Goal: Find specific page/section: Find specific page/section

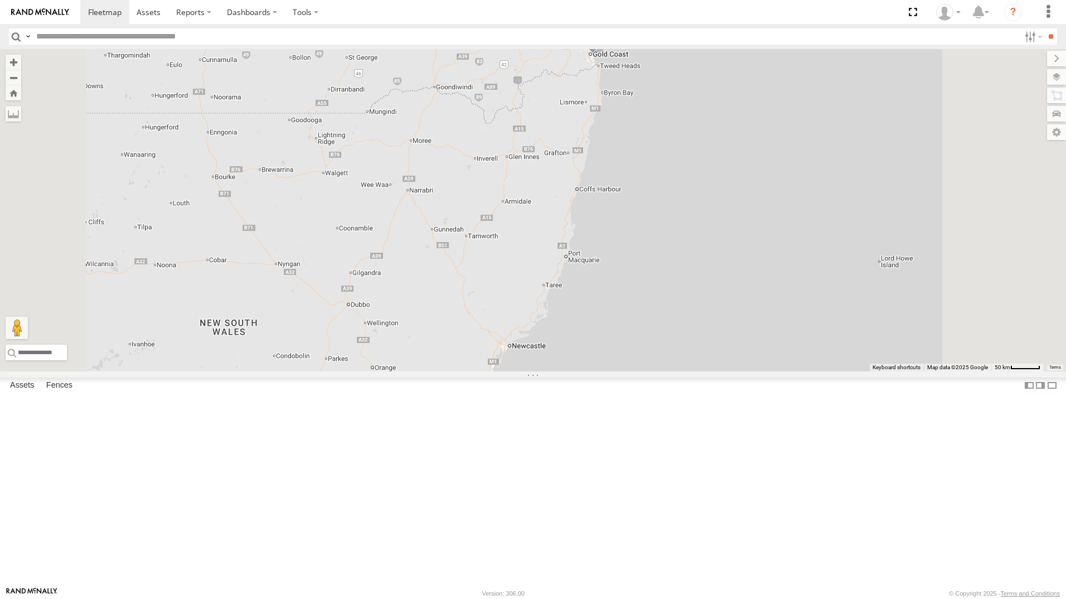
click at [0, 0] on div "All Assets" at bounding box center [0, 0] width 0 height 0
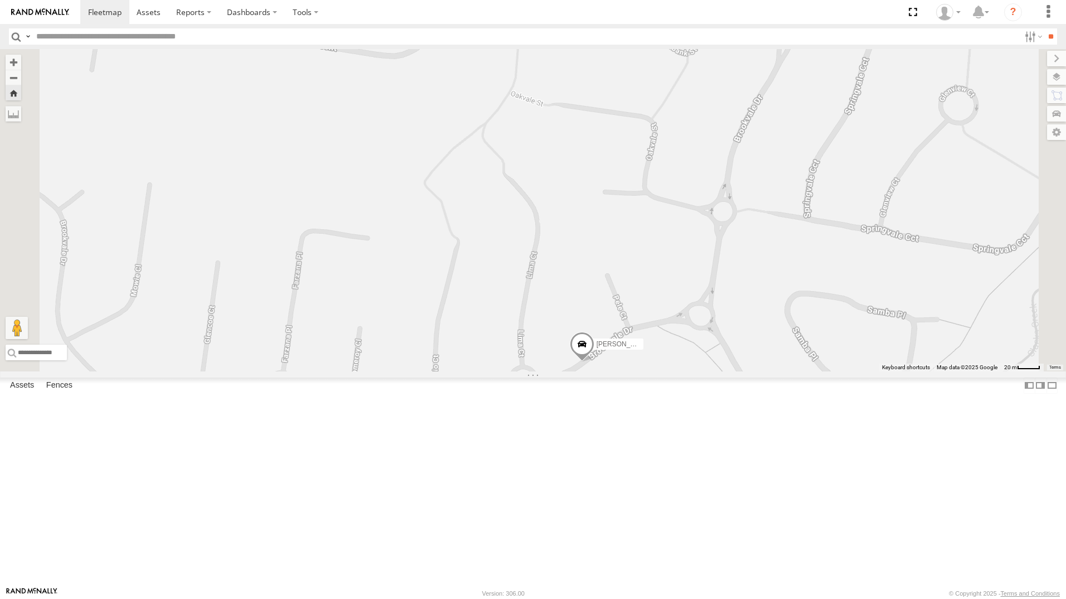
click at [976, 244] on div "[PERSON_NAME]" at bounding box center [533, 210] width 1066 height 322
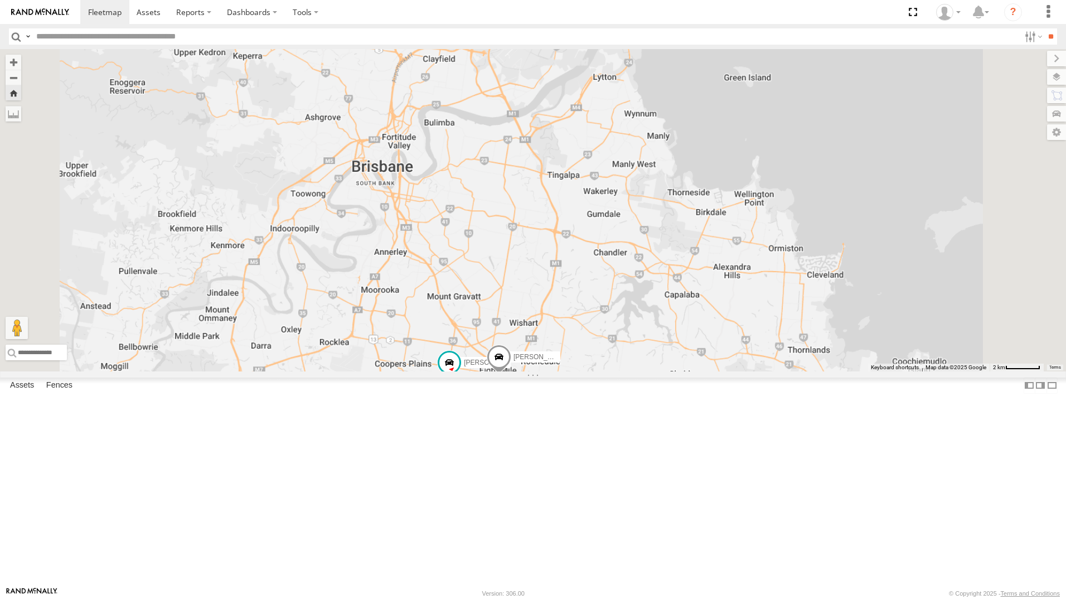
drag, startPoint x: 637, startPoint y: 411, endPoint x: 573, endPoint y: 380, distance: 71.3
click at [624, 477] on div "[PERSON_NAME] - 347FB3 [PERSON_NAME]" at bounding box center [1081, 477] width 1066 height 0
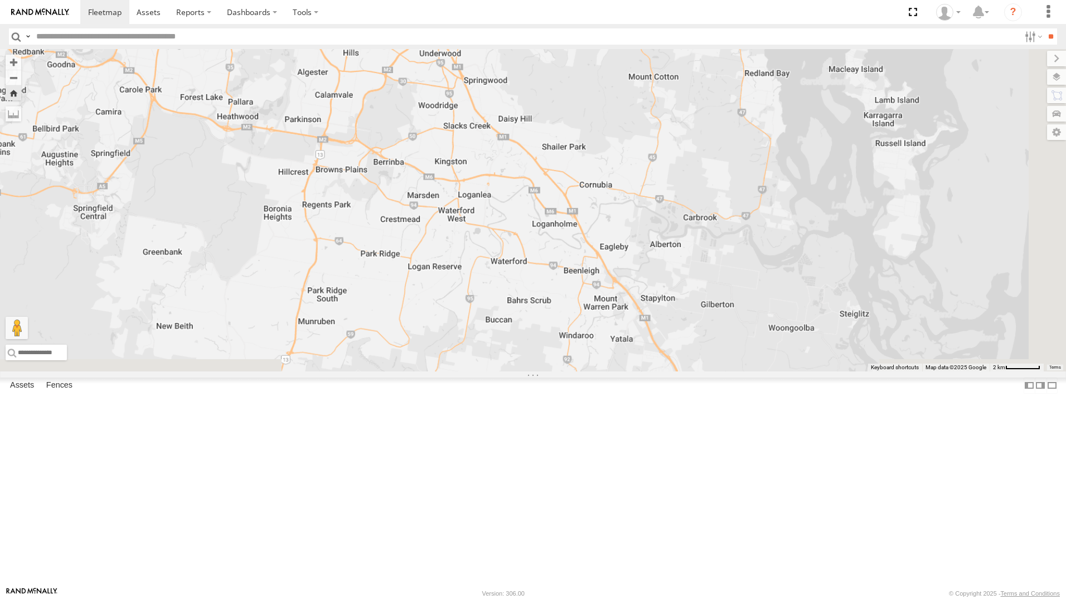
drag, startPoint x: 583, startPoint y: 457, endPoint x: 590, endPoint y: 26, distance: 431.1
click at [590, 26] on body at bounding box center [533, 299] width 1066 height 599
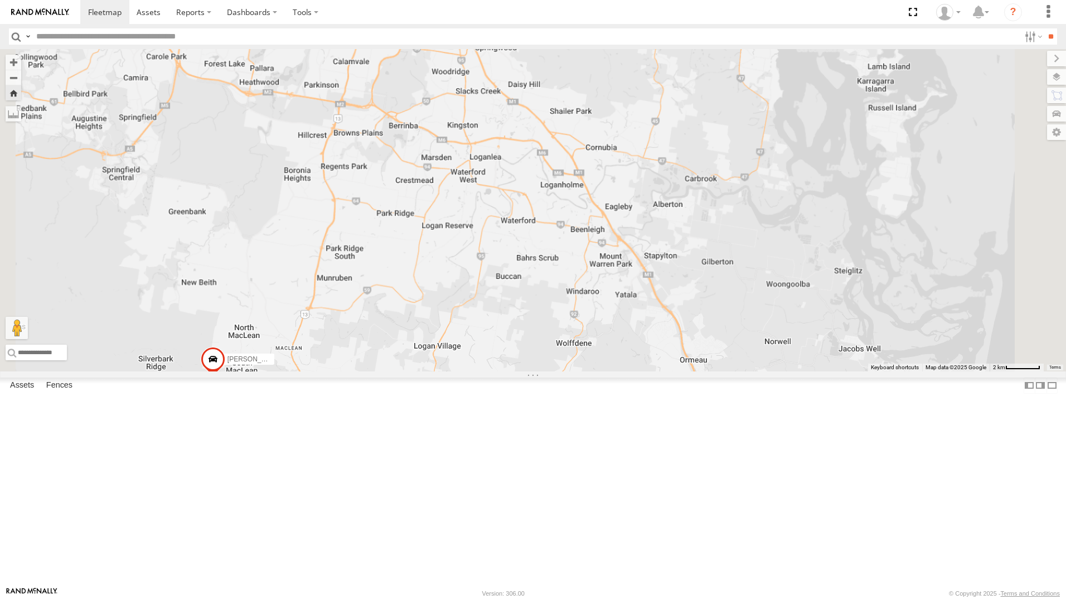
drag, startPoint x: 530, startPoint y: 457, endPoint x: 546, endPoint y: 391, distance: 68.2
click at [552, 371] on div "[PERSON_NAME] - 347FB3 [PERSON_NAME] - 350FB3 [PERSON_NAME] - 364JK9 [PERSON_NA…" at bounding box center [533, 210] width 1066 height 322
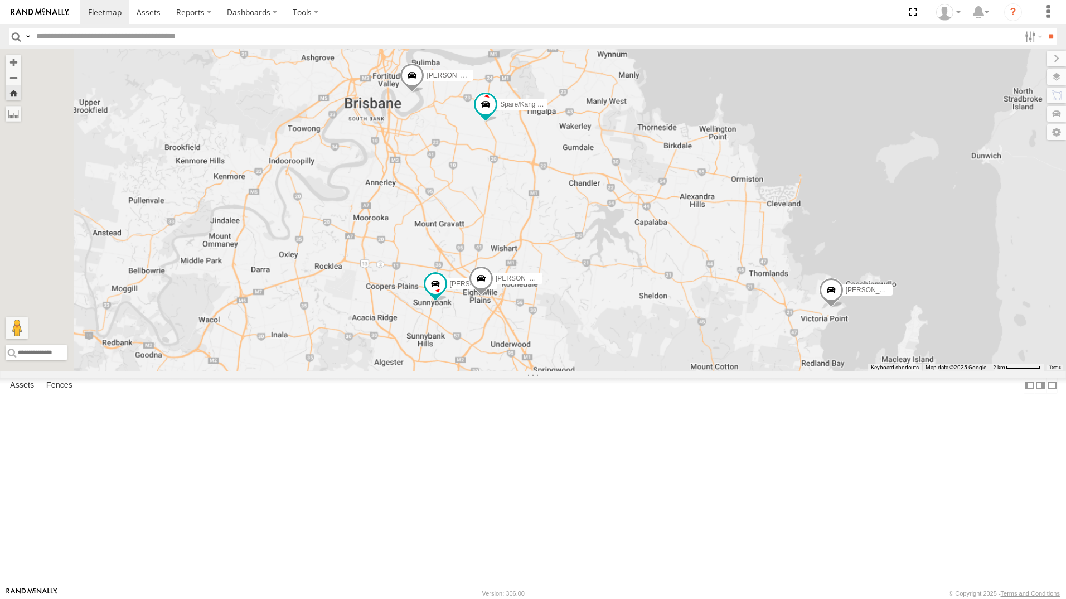
drag, startPoint x: 587, startPoint y: 280, endPoint x: 639, endPoint y: 607, distance: 330.9
click at [639, 598] on html at bounding box center [533, 299] width 1066 height 599
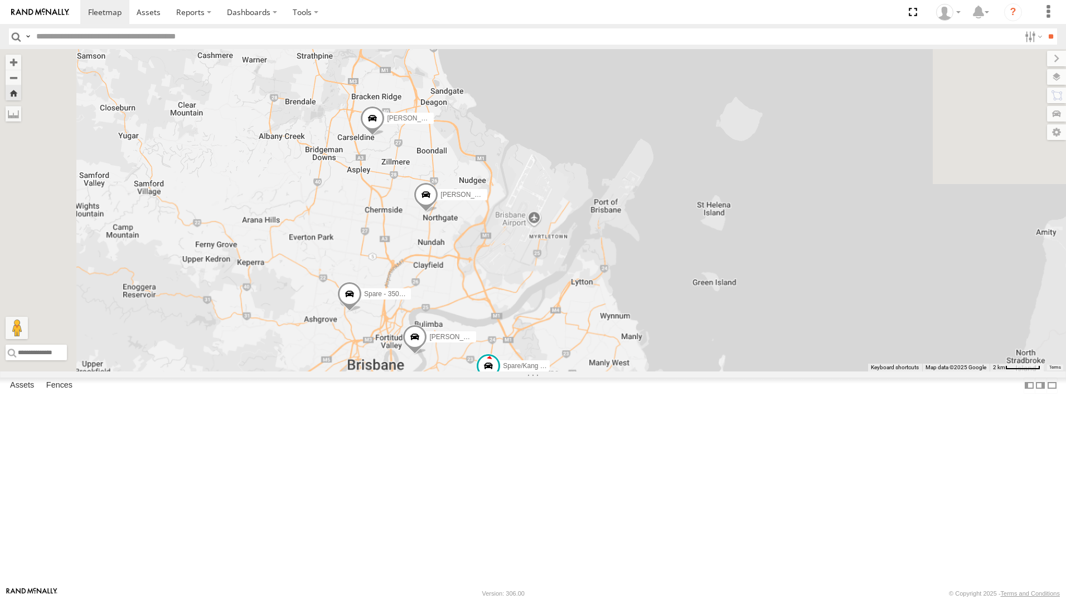
drag, startPoint x: 641, startPoint y: 197, endPoint x: 636, endPoint y: 485, distance: 287.8
click at [636, 371] on div "[PERSON_NAME] - 347FB3 [PERSON_NAME] - 350FB3 [PERSON_NAME] - 364JK9 [PERSON_NA…" at bounding box center [533, 210] width 1066 height 322
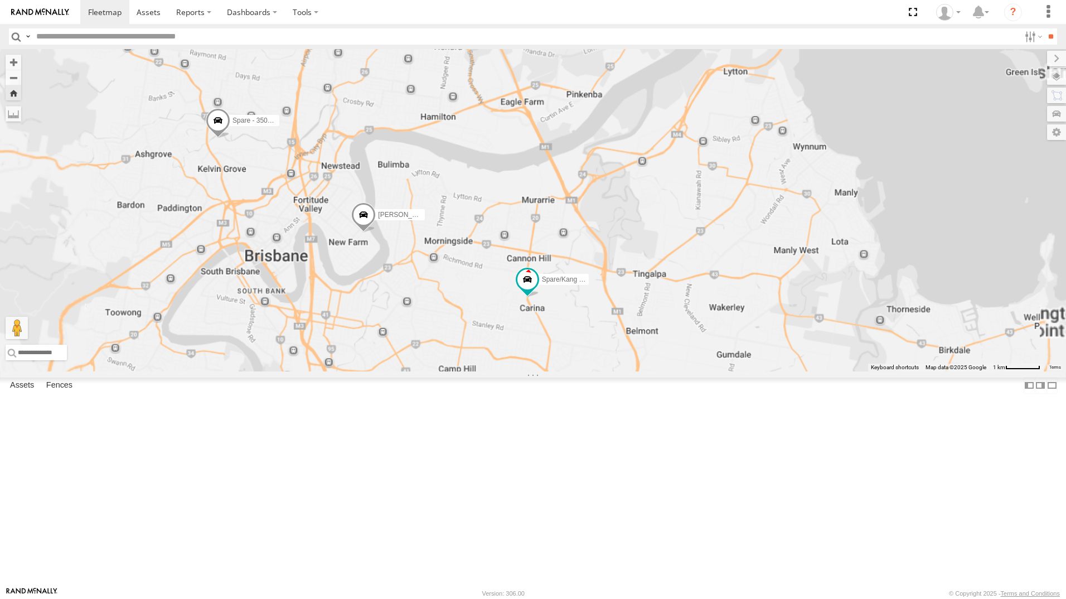
click at [603, 366] on div "[PERSON_NAME] - 347FB3 [PERSON_NAME] - 350FB3 [PERSON_NAME] - 364JK9 [PERSON_NA…" at bounding box center [533, 210] width 1066 height 322
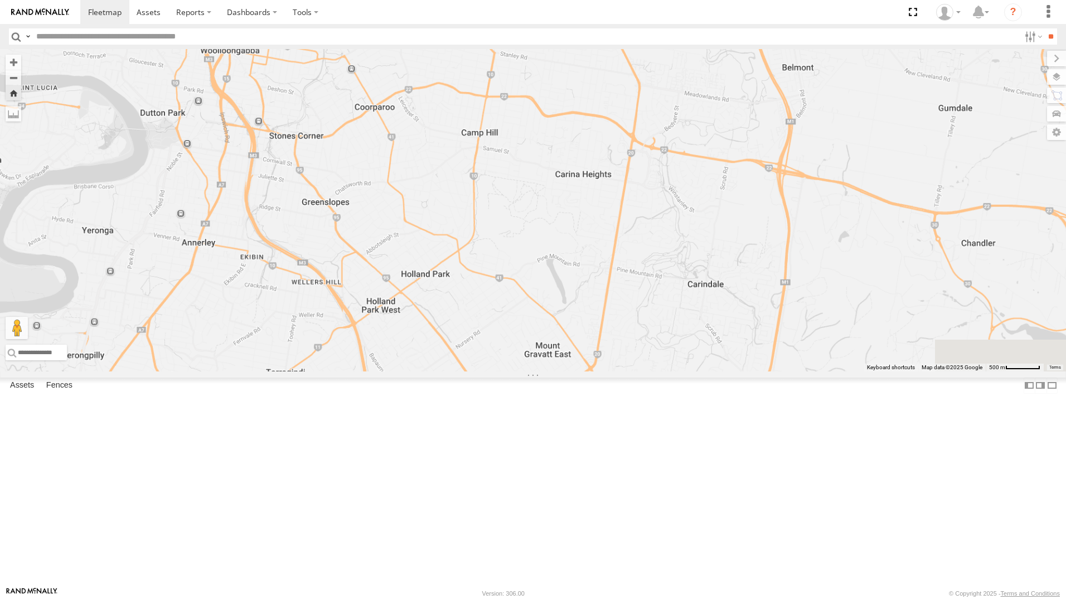
drag, startPoint x: 697, startPoint y: 455, endPoint x: 768, endPoint y: 215, distance: 249.5
click at [768, 215] on div "[PERSON_NAME] - 347FB3 [PERSON_NAME] - 350FB3 [PERSON_NAME] - 364JK9 [PERSON_NA…" at bounding box center [533, 210] width 1066 height 322
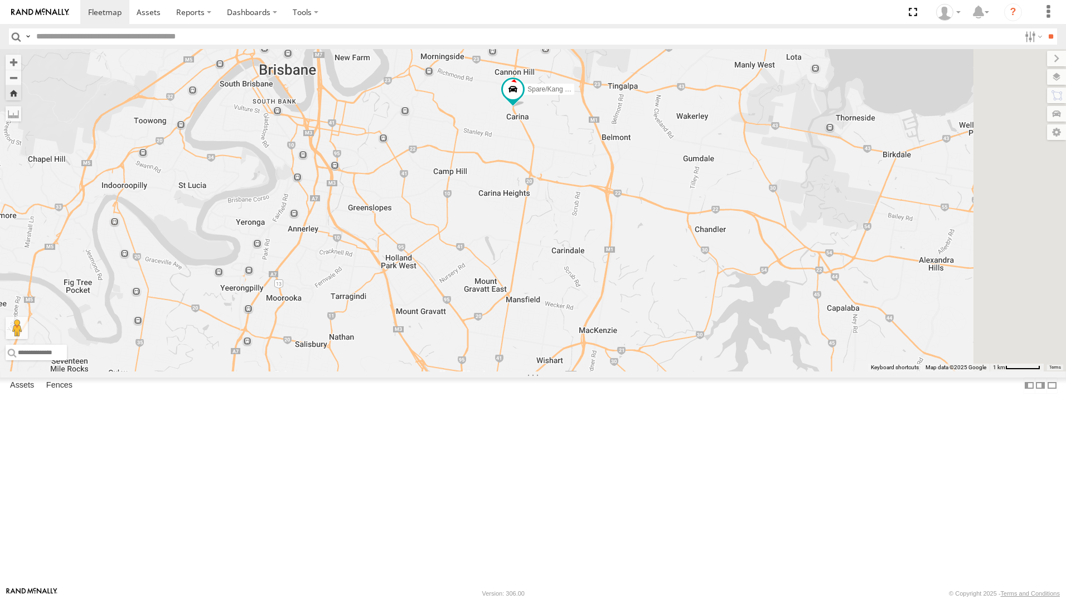
drag, startPoint x: 728, startPoint y: 311, endPoint x: 617, endPoint y: 365, distance: 123.5
click at [623, 359] on div "[PERSON_NAME] - 347FB3 [PERSON_NAME] - 350FB3 [PERSON_NAME] - 364JK9 [PERSON_NA…" at bounding box center [533, 210] width 1066 height 322
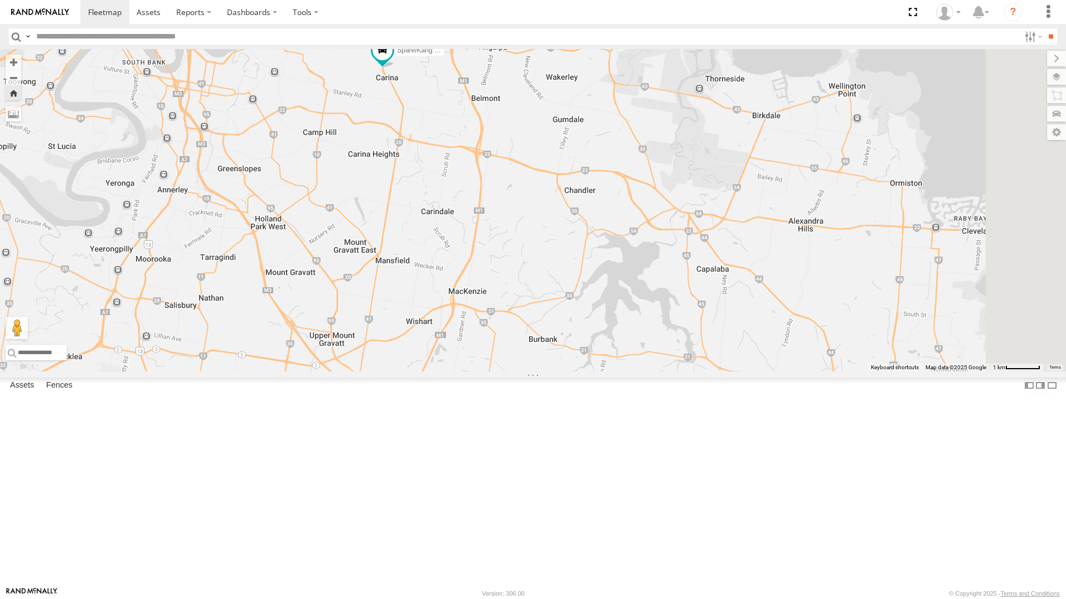
drag, startPoint x: 628, startPoint y: 291, endPoint x: 548, endPoint y: 250, distance: 89.8
click at [548, 250] on div "[PERSON_NAME] - 347FB3 [PERSON_NAME] - 350FB3 [PERSON_NAME] - 364JK9 [PERSON_NA…" at bounding box center [533, 210] width 1066 height 322
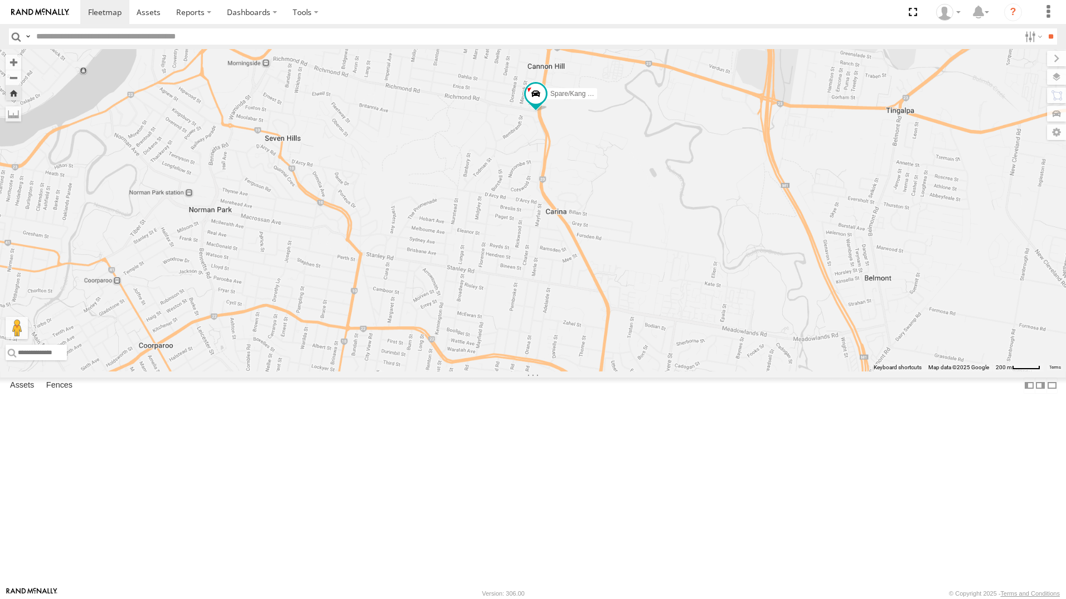
drag, startPoint x: 531, startPoint y: 248, endPoint x: 685, endPoint y: 288, distance: 159.2
click at [685, 288] on div "[PERSON_NAME] - 347FB3 [PERSON_NAME] - 350FB3 [PERSON_NAME] - 364JK9 [PERSON_NA…" at bounding box center [533, 210] width 1066 height 322
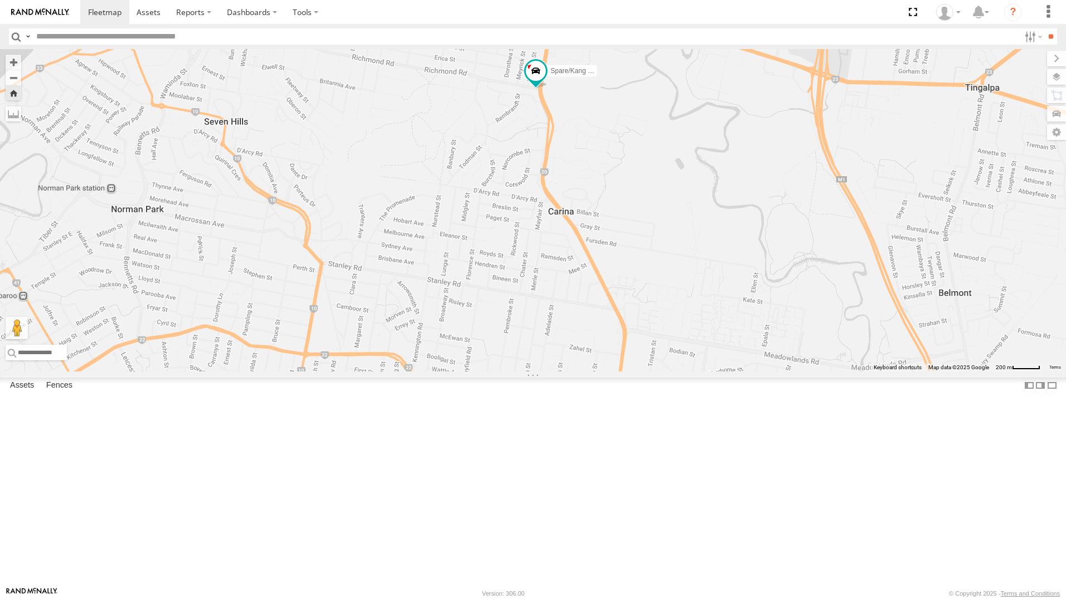
click at [902, 96] on div "Spare/Kang - 269 EH7" at bounding box center [533, 210] width 1066 height 322
click at [928, 96] on div "Spare/Kang - 269 EH7" at bounding box center [533, 210] width 1066 height 322
